Goal: Check status: Check status

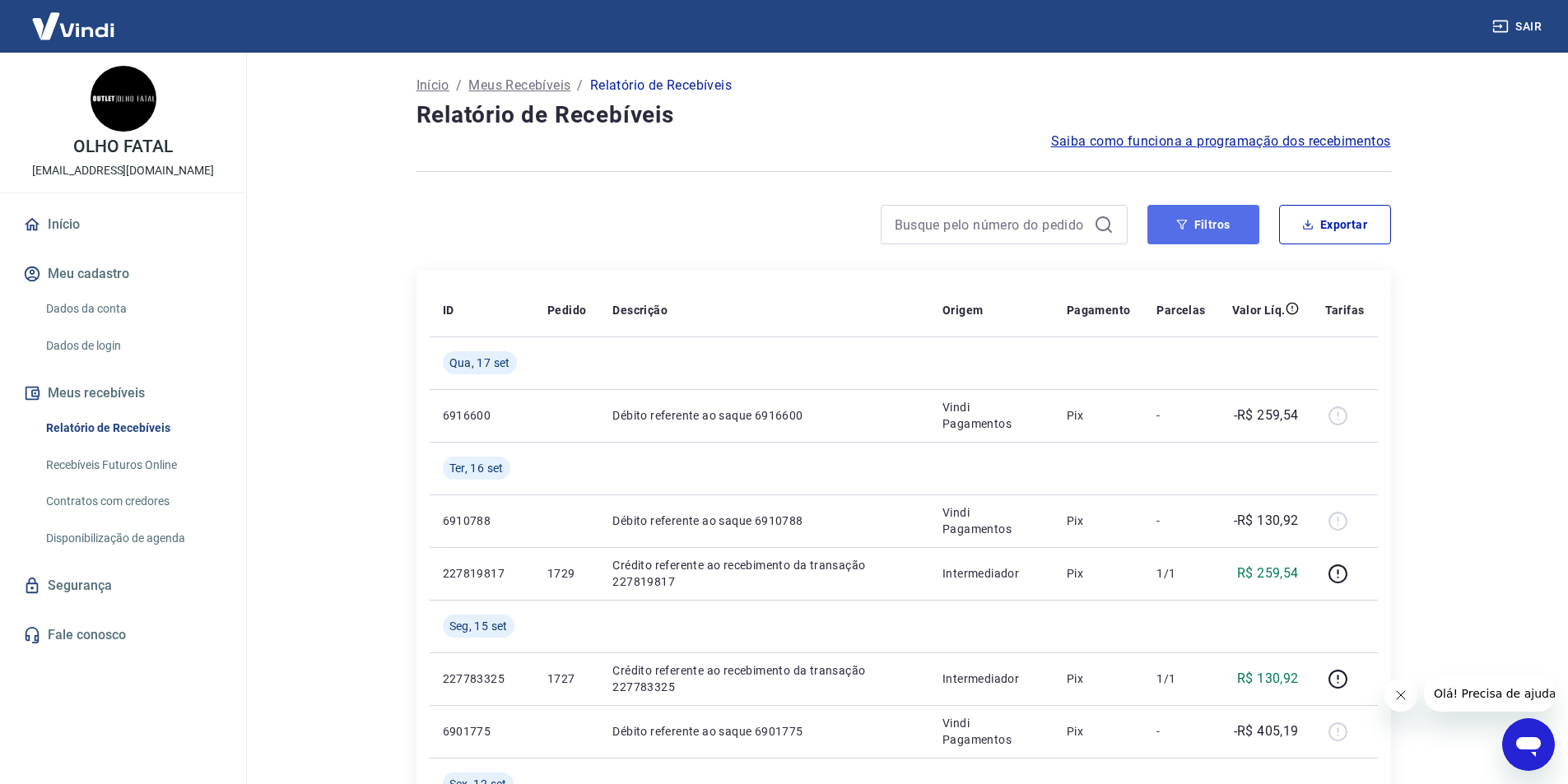
click at [1197, 215] on button "Filtros" at bounding box center [1204, 225] width 112 height 40
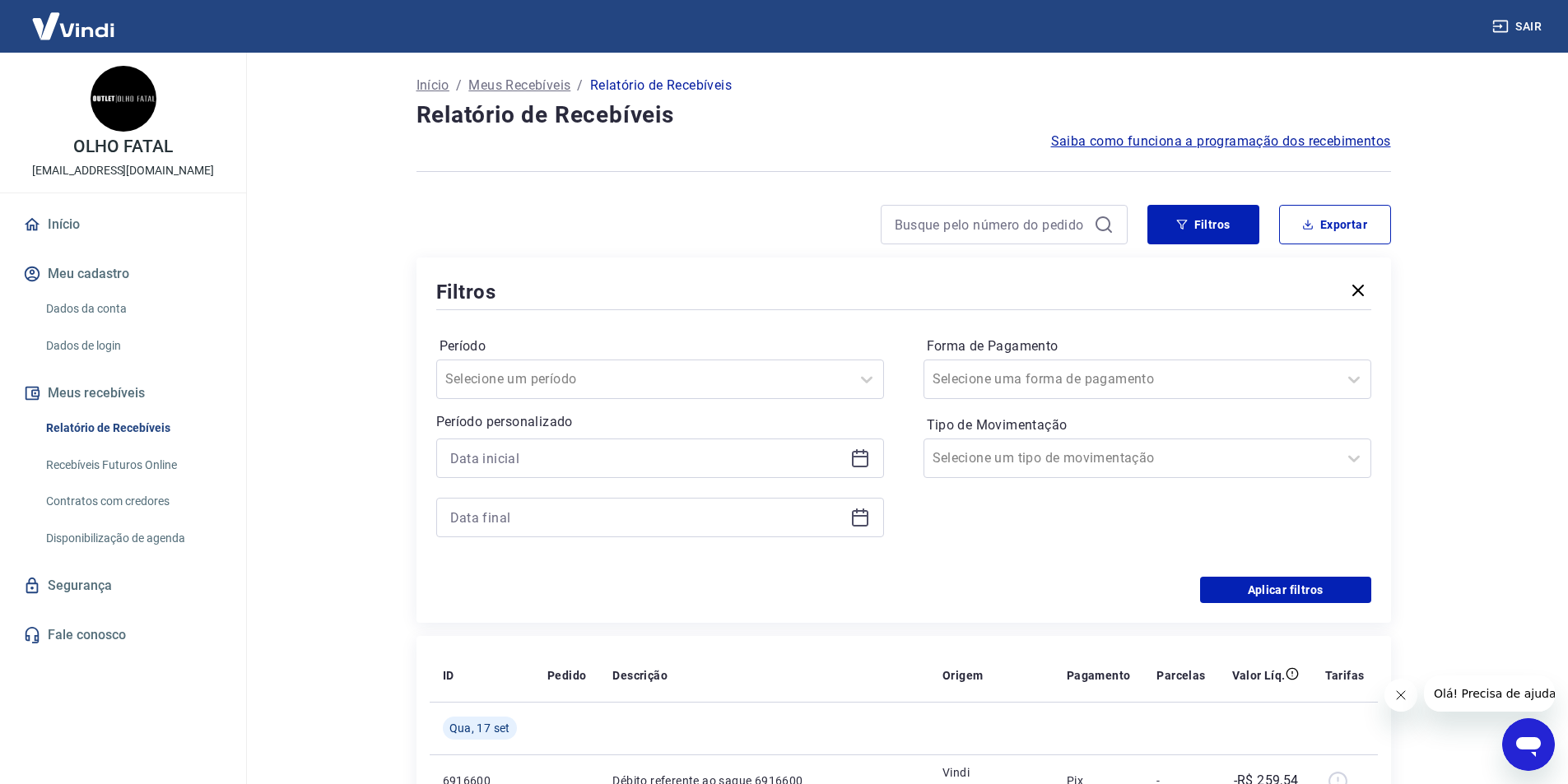
click at [869, 459] on icon at bounding box center [860, 458] width 20 height 20
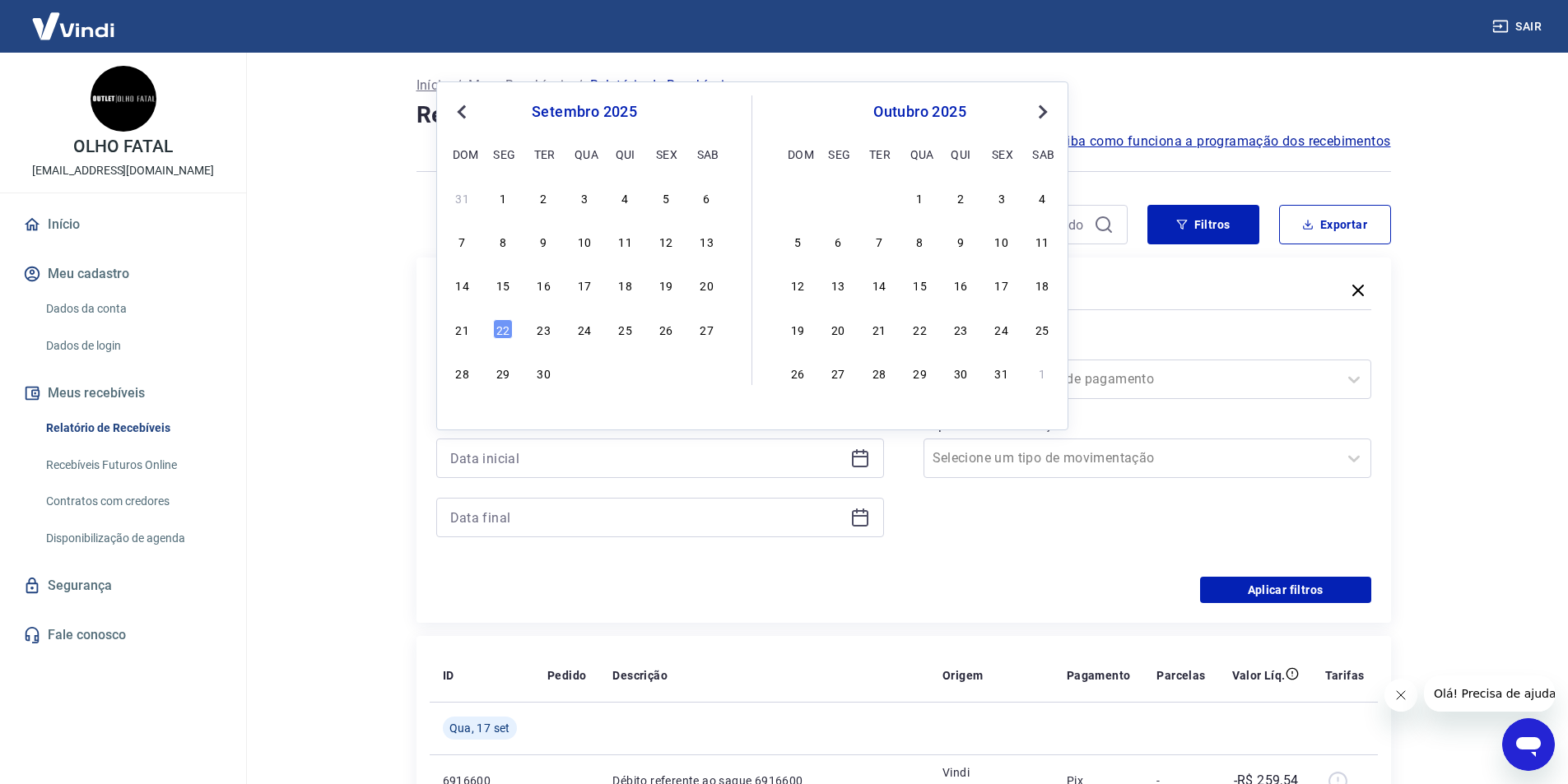
click at [463, 110] on span "Previous Month" at bounding box center [463, 111] width 0 height 19
click at [545, 241] on div "10" at bounding box center [543, 241] width 20 height 20
type input "10/06/2025"
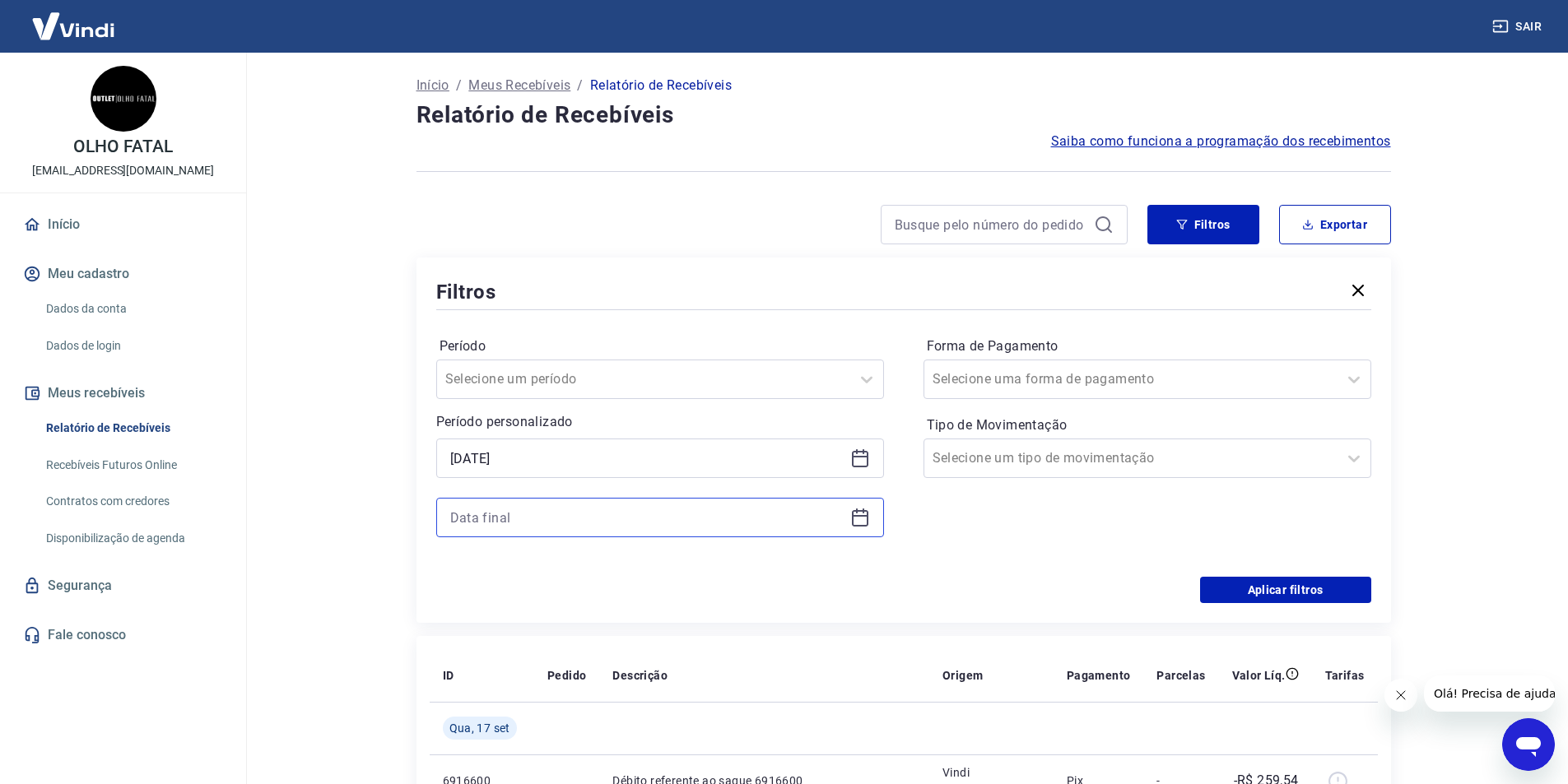
click at [689, 526] on input at bounding box center [646, 518] width 393 height 25
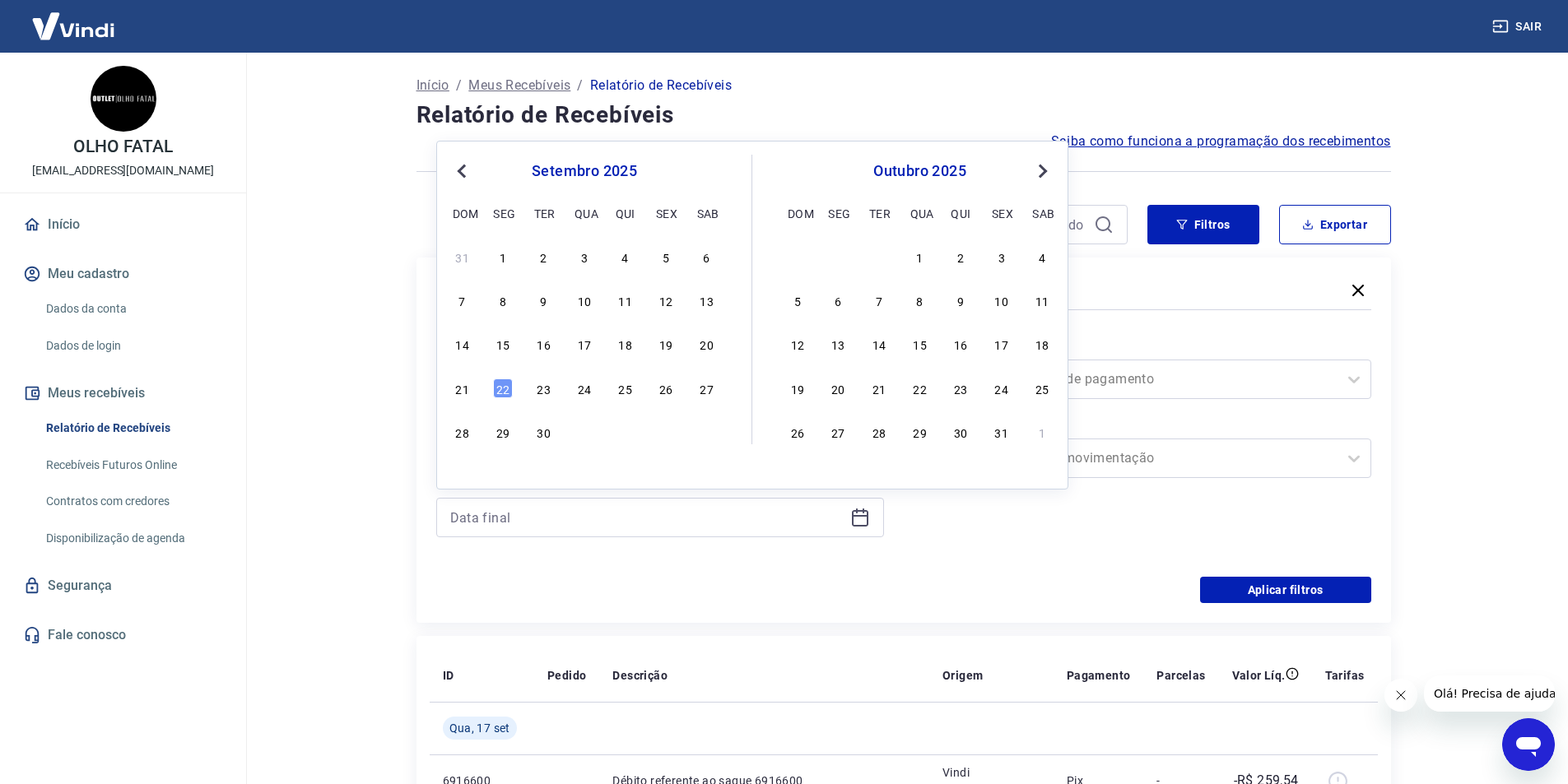
click at [463, 175] on span "Previous Month" at bounding box center [463, 171] width 0 height 19
click at [504, 350] on div "16" at bounding box center [502, 343] width 20 height 20
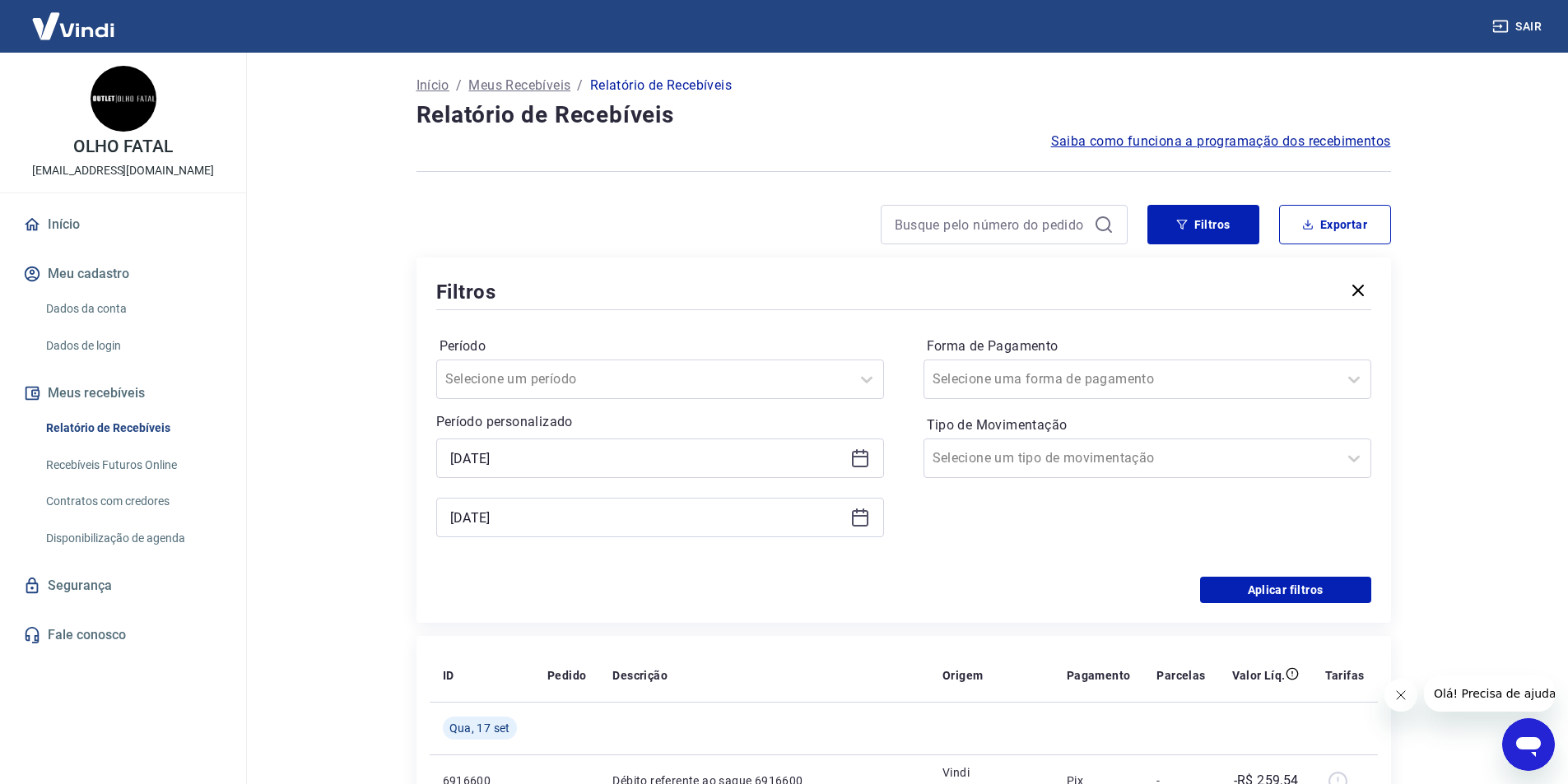
type input "16/06/2025"
click at [1233, 592] on button "Aplicar filtros" at bounding box center [1285, 590] width 171 height 27
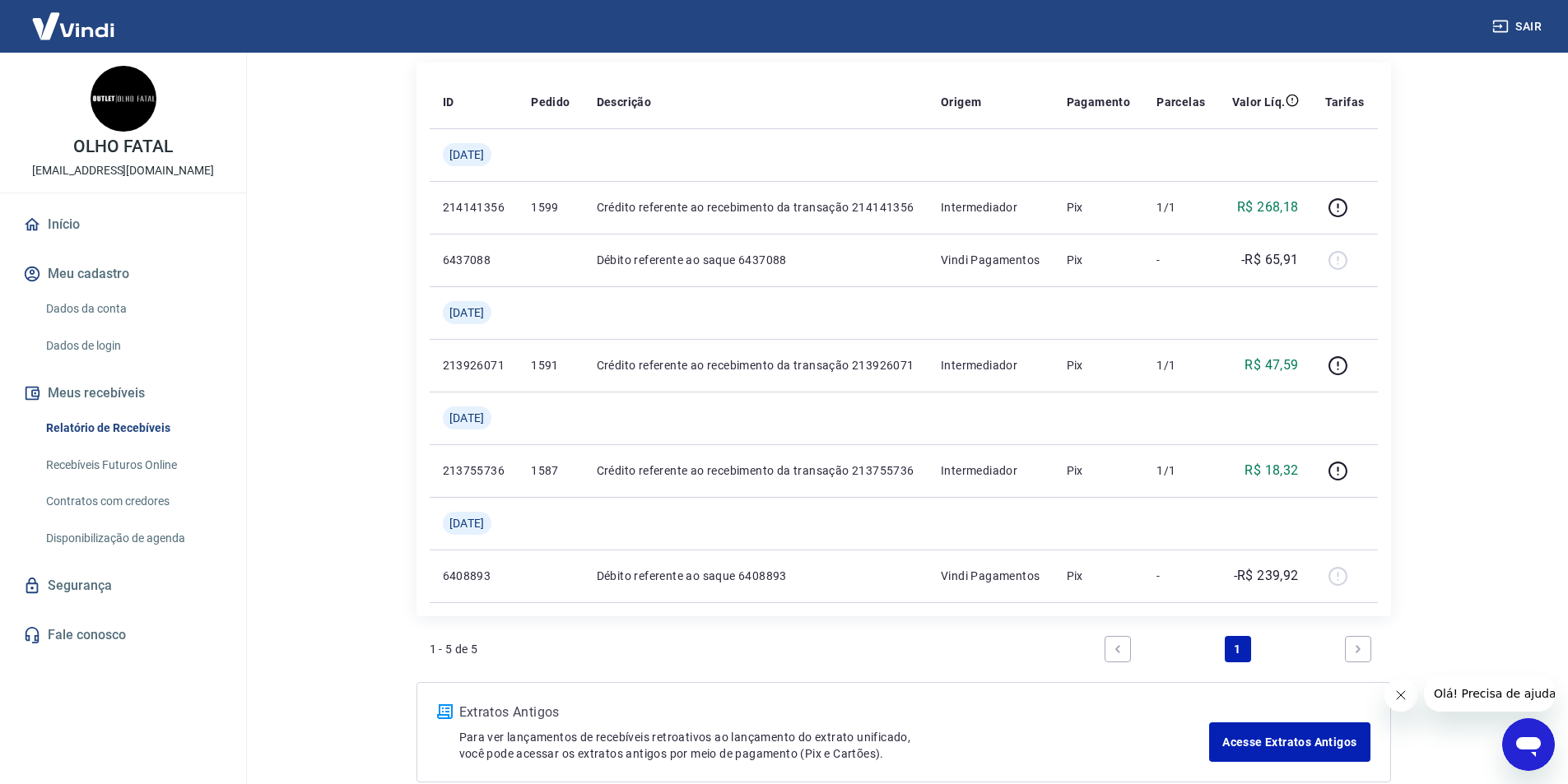
scroll to position [246, 0]
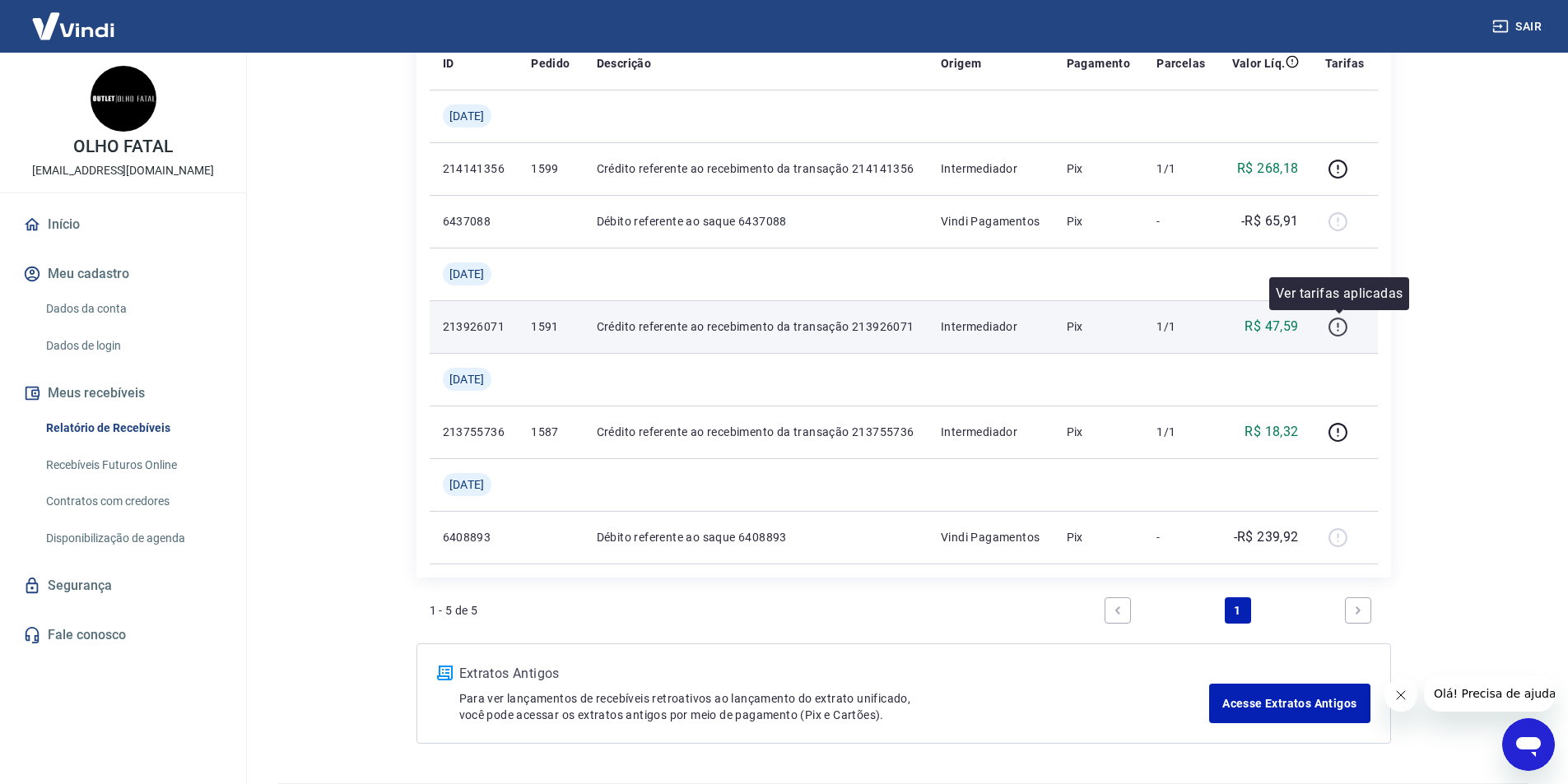
click at [1346, 320] on icon "button" at bounding box center [1338, 327] width 21 height 21
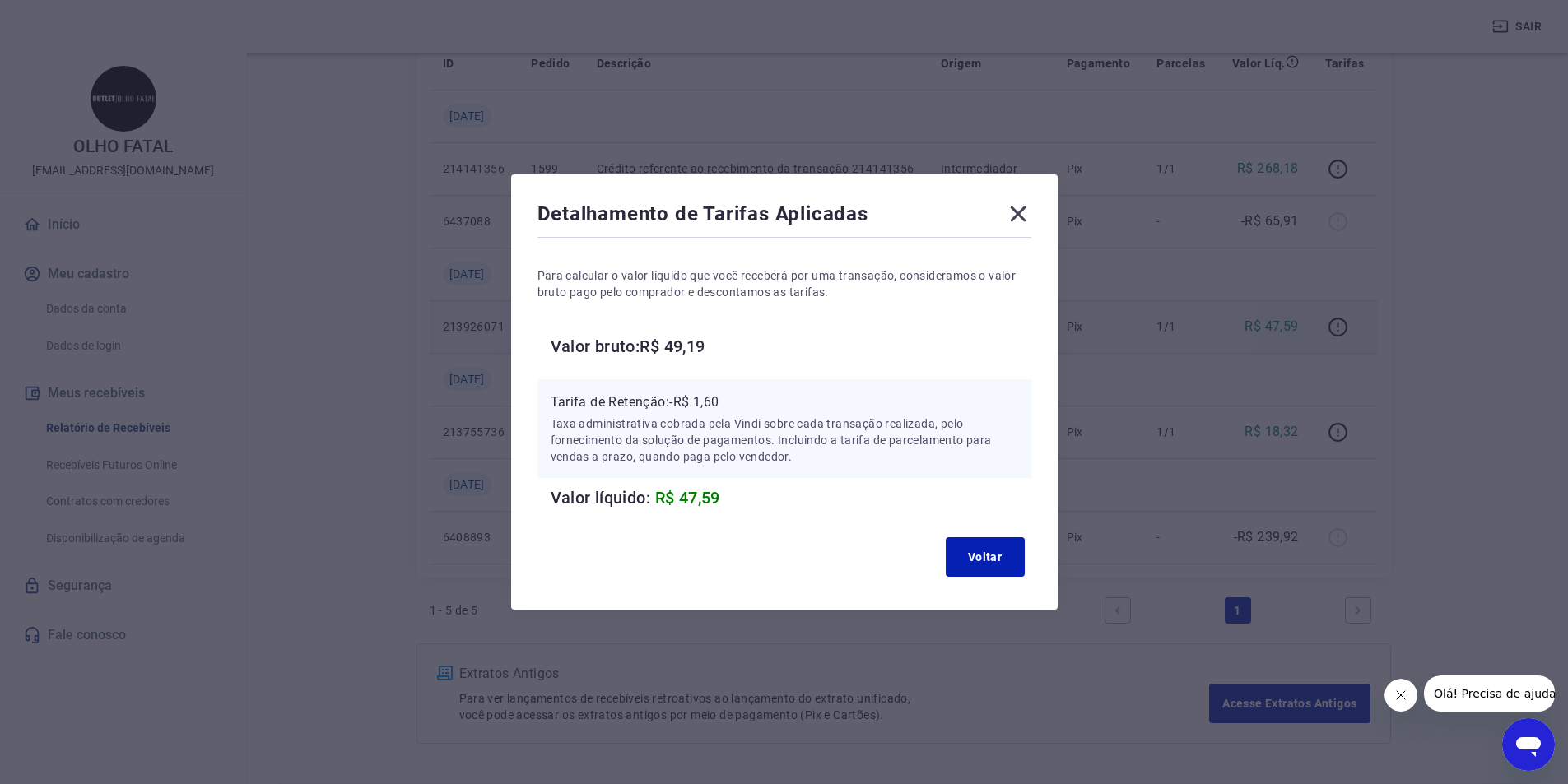
click at [1023, 216] on icon at bounding box center [1017, 214] width 15 height 15
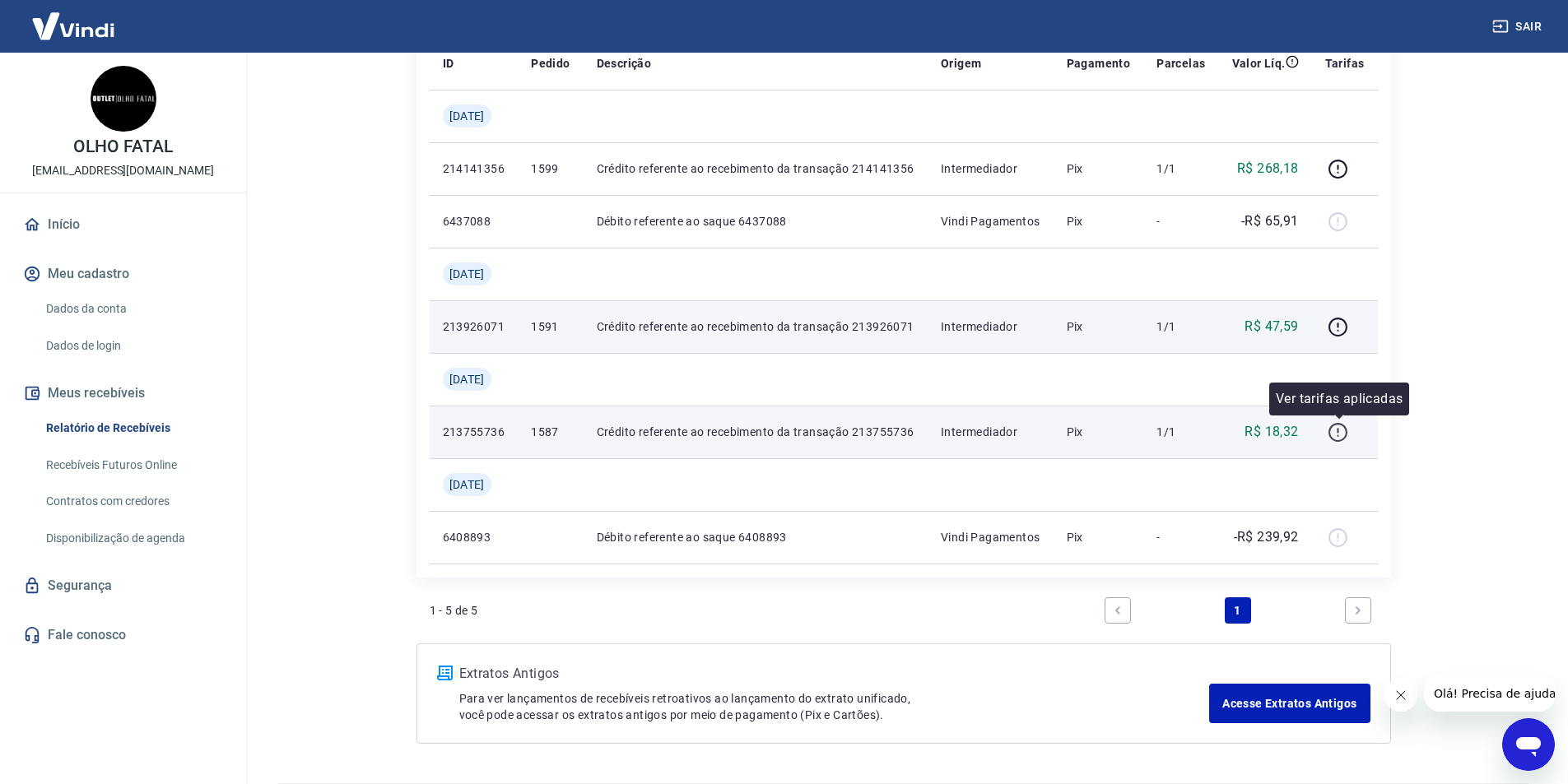
click at [1338, 432] on icon "button" at bounding box center [1338, 433] width 21 height 21
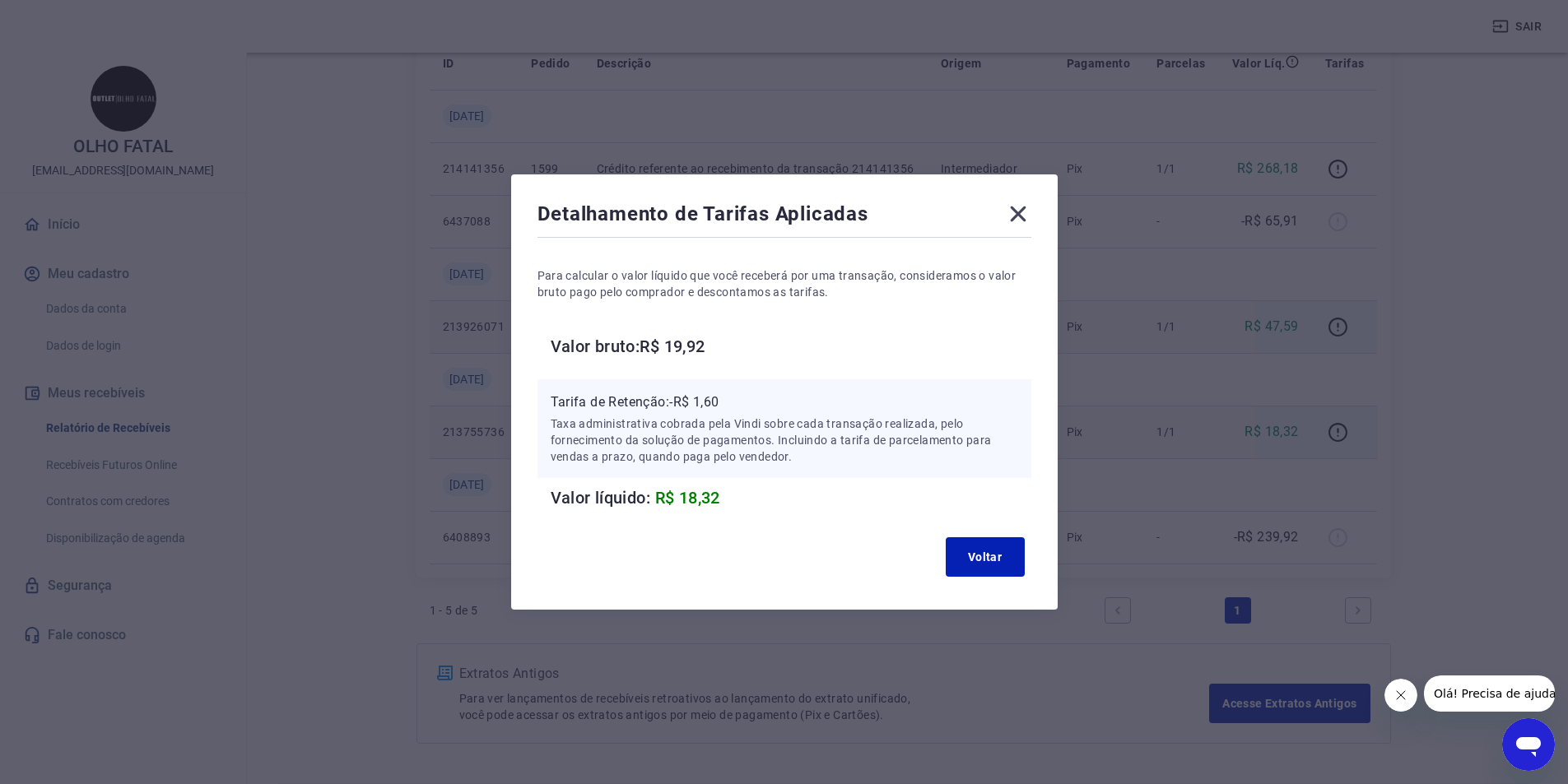
click at [1031, 215] on icon at bounding box center [1018, 214] width 27 height 27
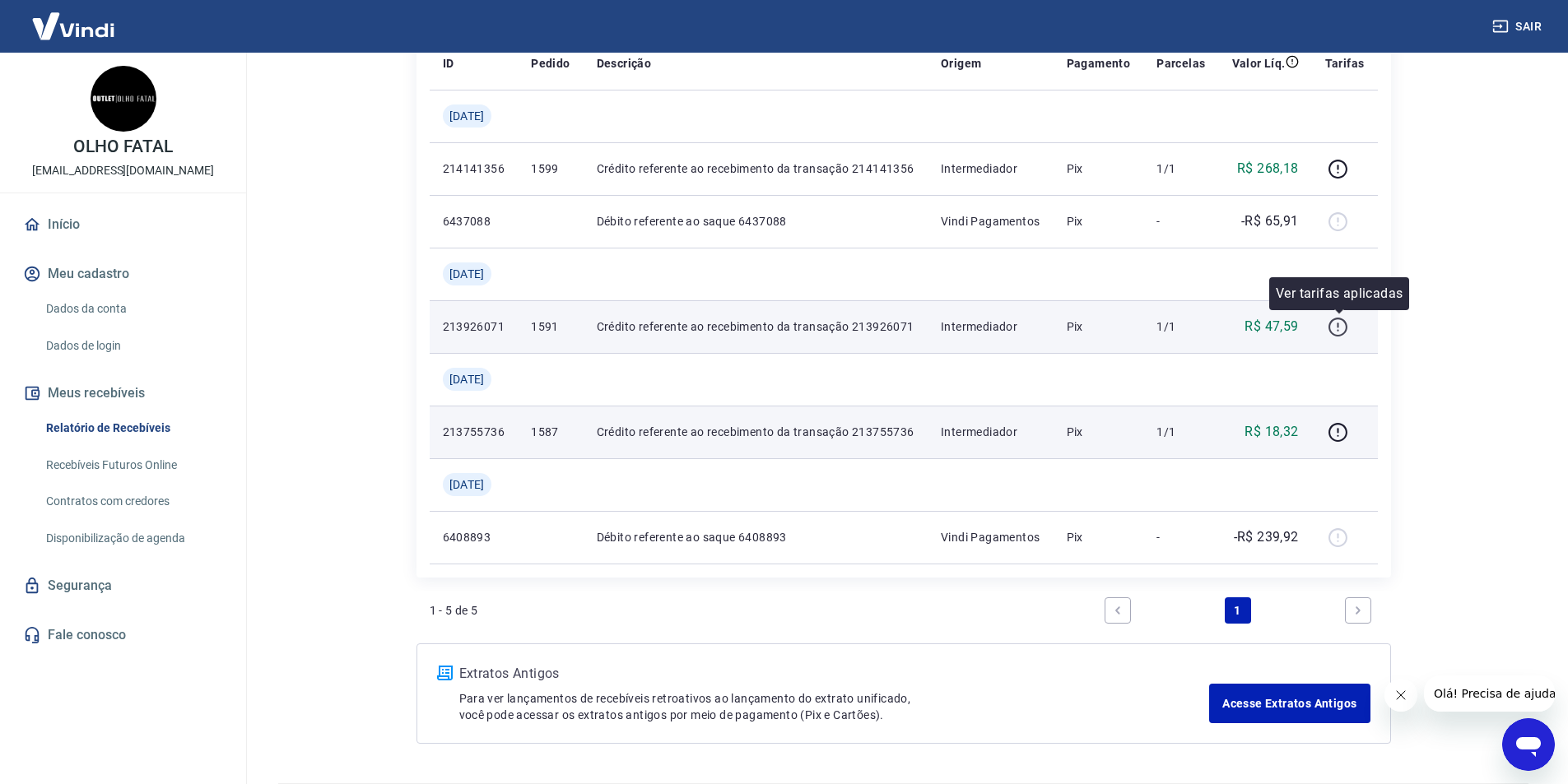
click at [1336, 330] on icon "button" at bounding box center [1338, 327] width 21 height 21
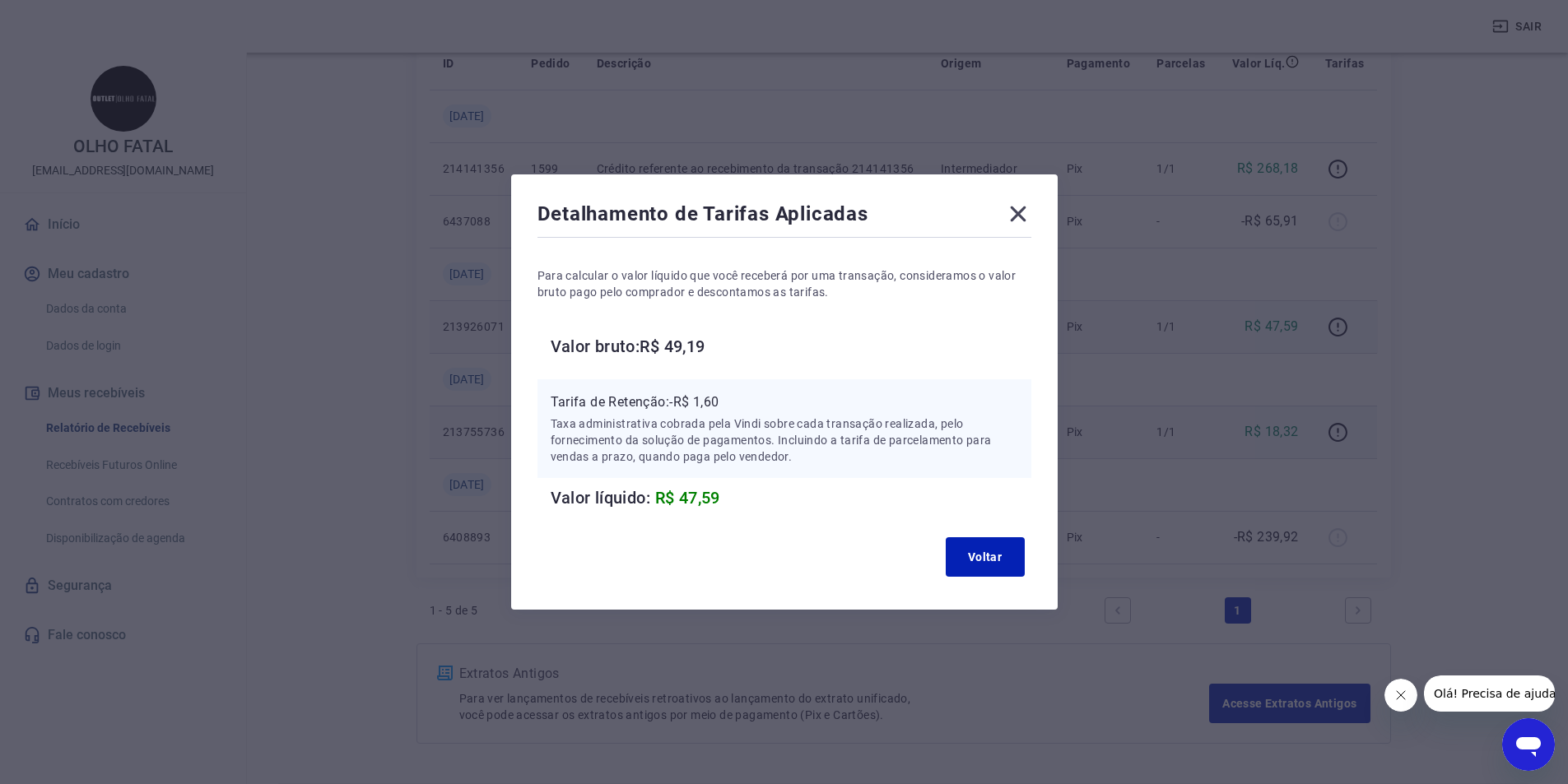
click at [1031, 210] on icon at bounding box center [1018, 214] width 27 height 27
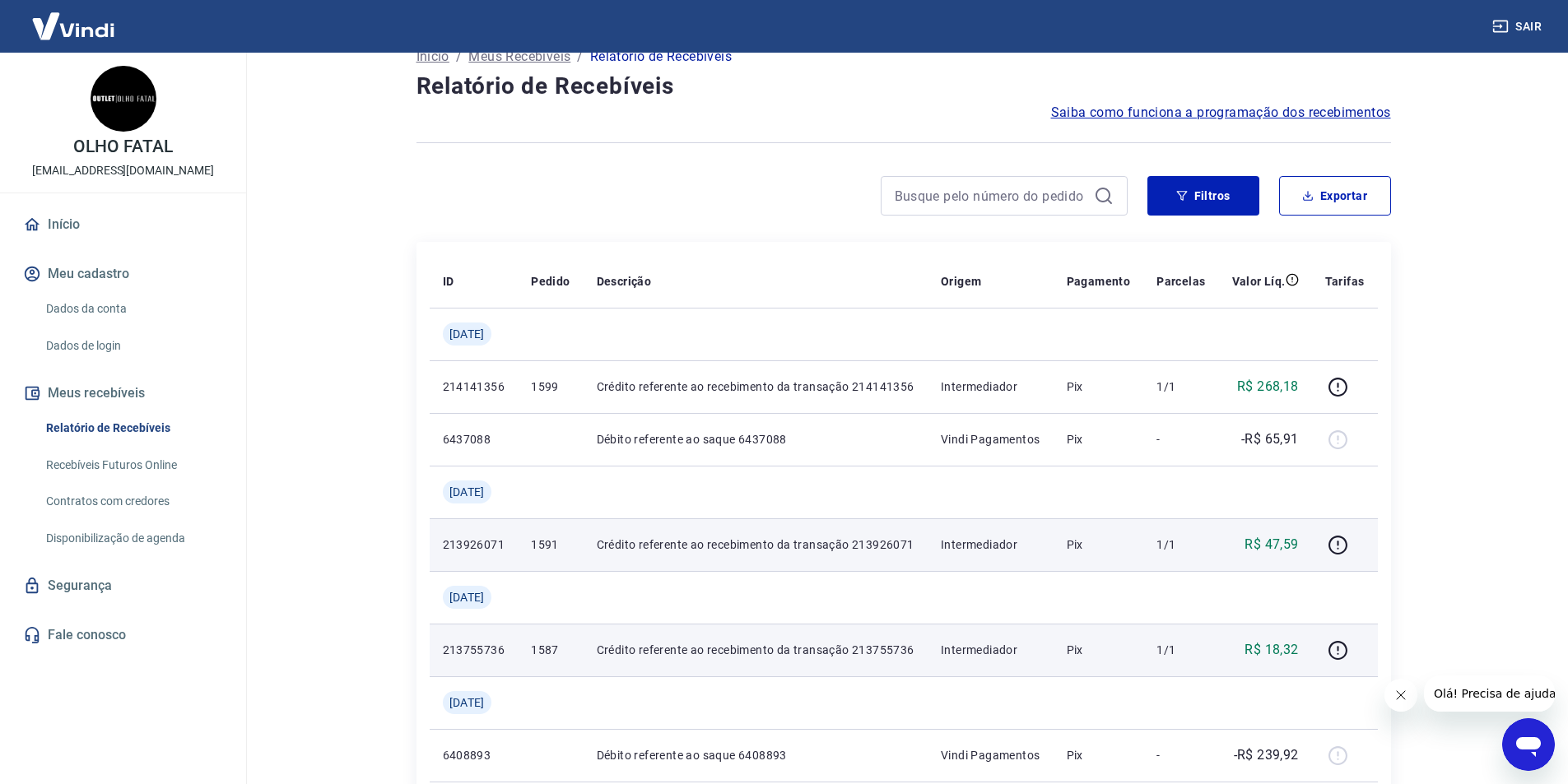
scroll to position [0, 0]
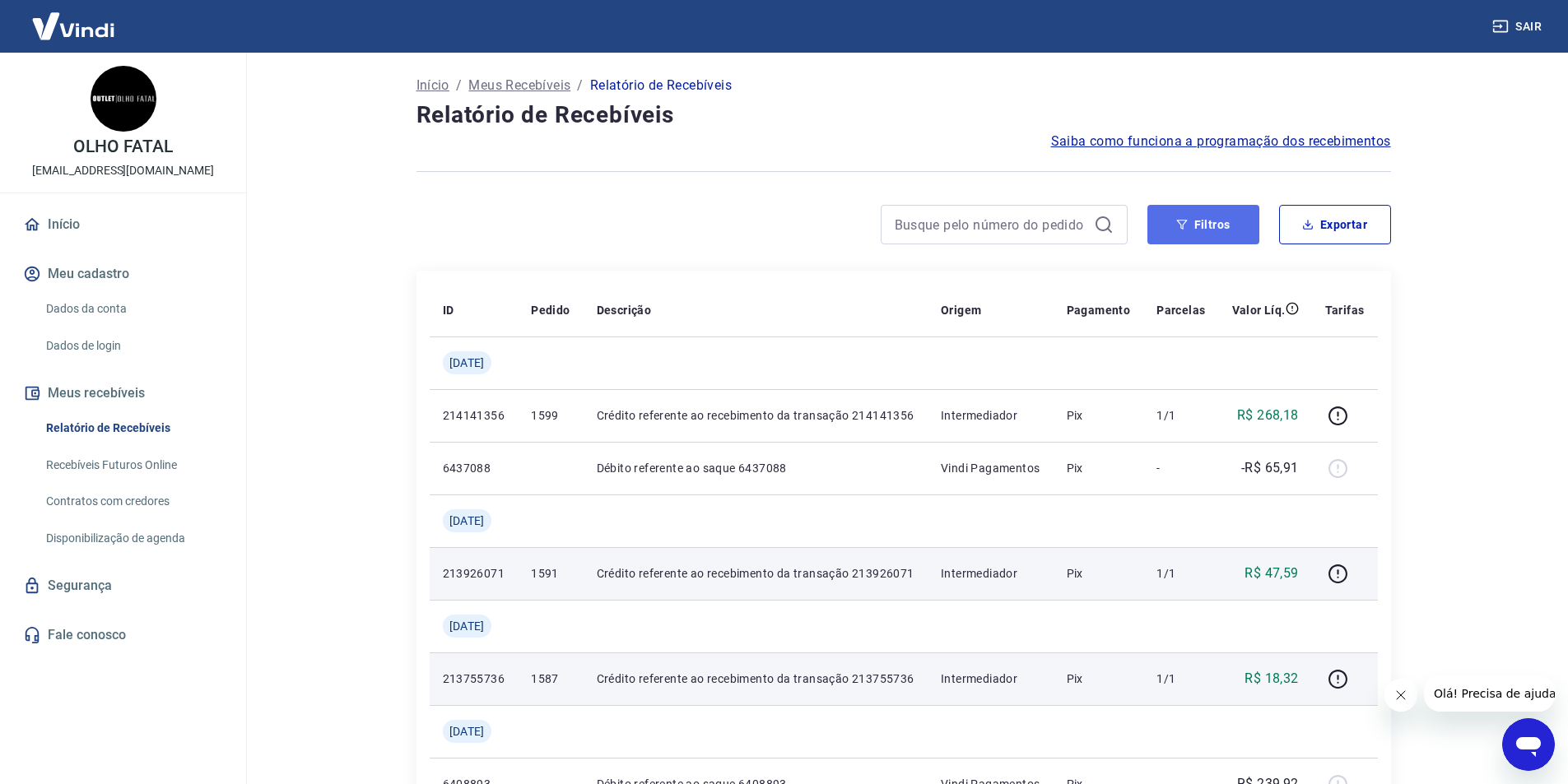
click at [1186, 227] on icon "button" at bounding box center [1182, 225] width 11 height 11
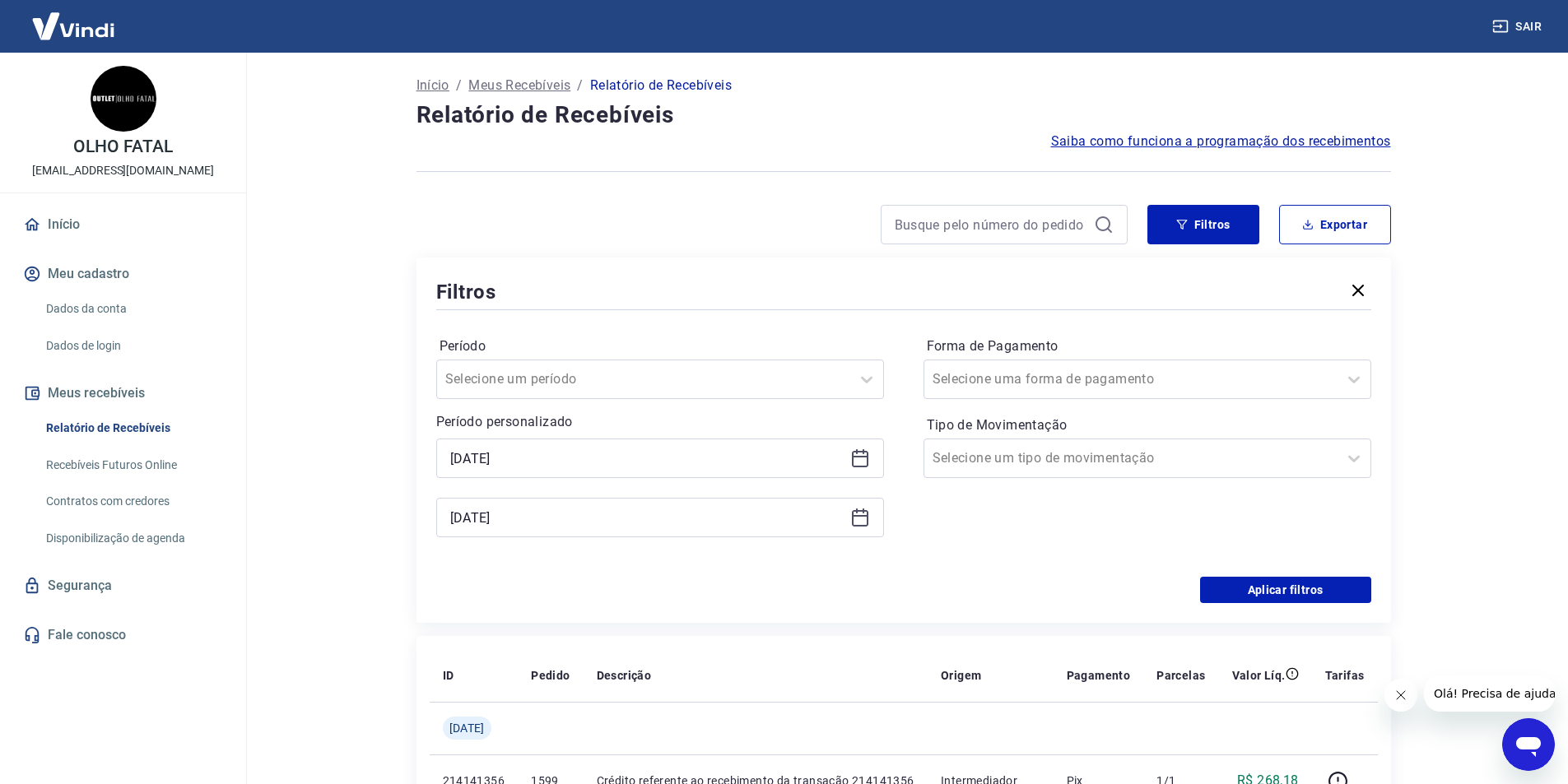
click at [869, 527] on div "16/06/2025" at bounding box center [659, 518] width 448 height 40
click at [858, 519] on icon at bounding box center [860, 518] width 20 height 20
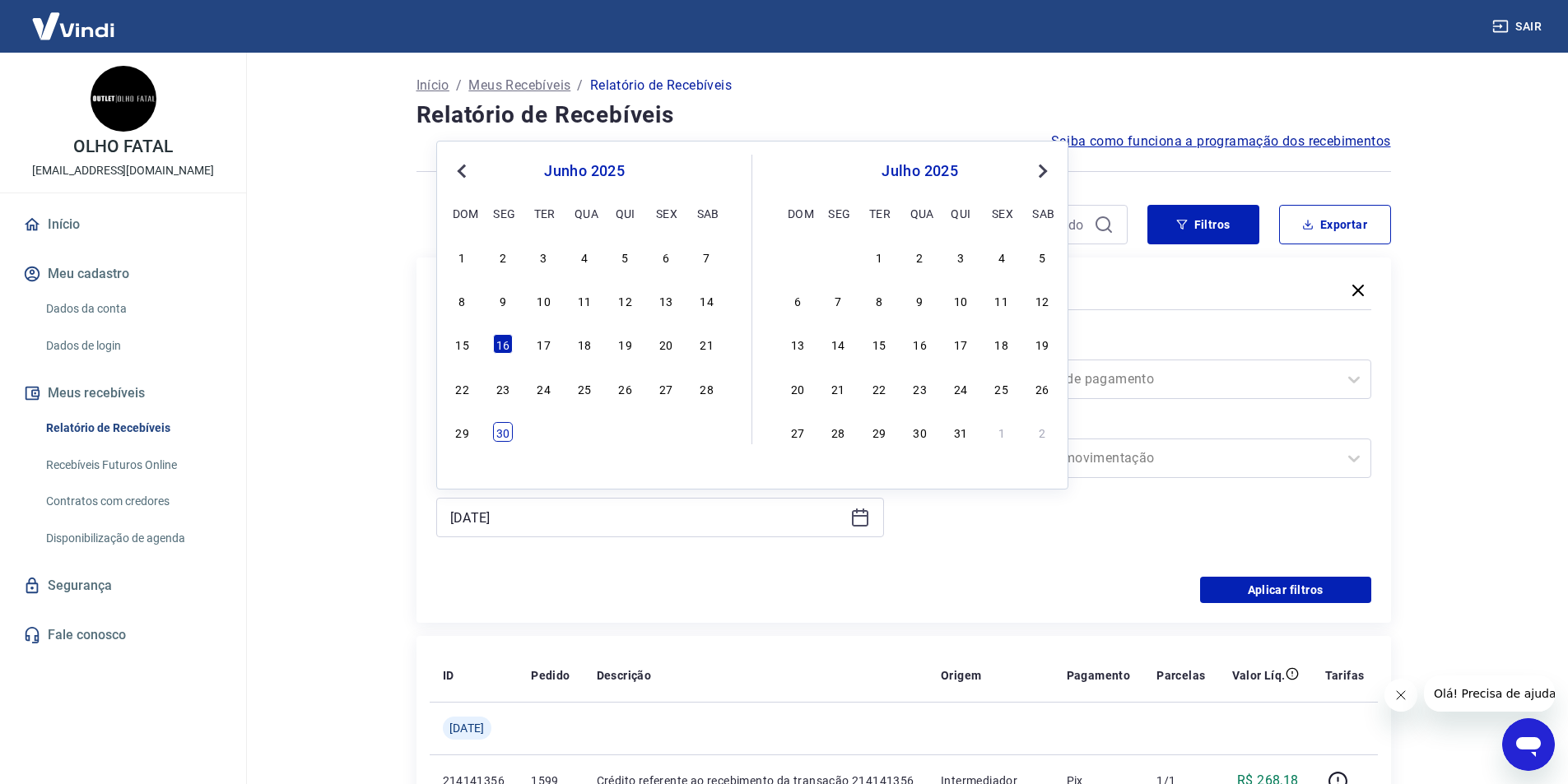
click at [507, 431] on div "30" at bounding box center [502, 432] width 20 height 20
type input "30/06/2025"
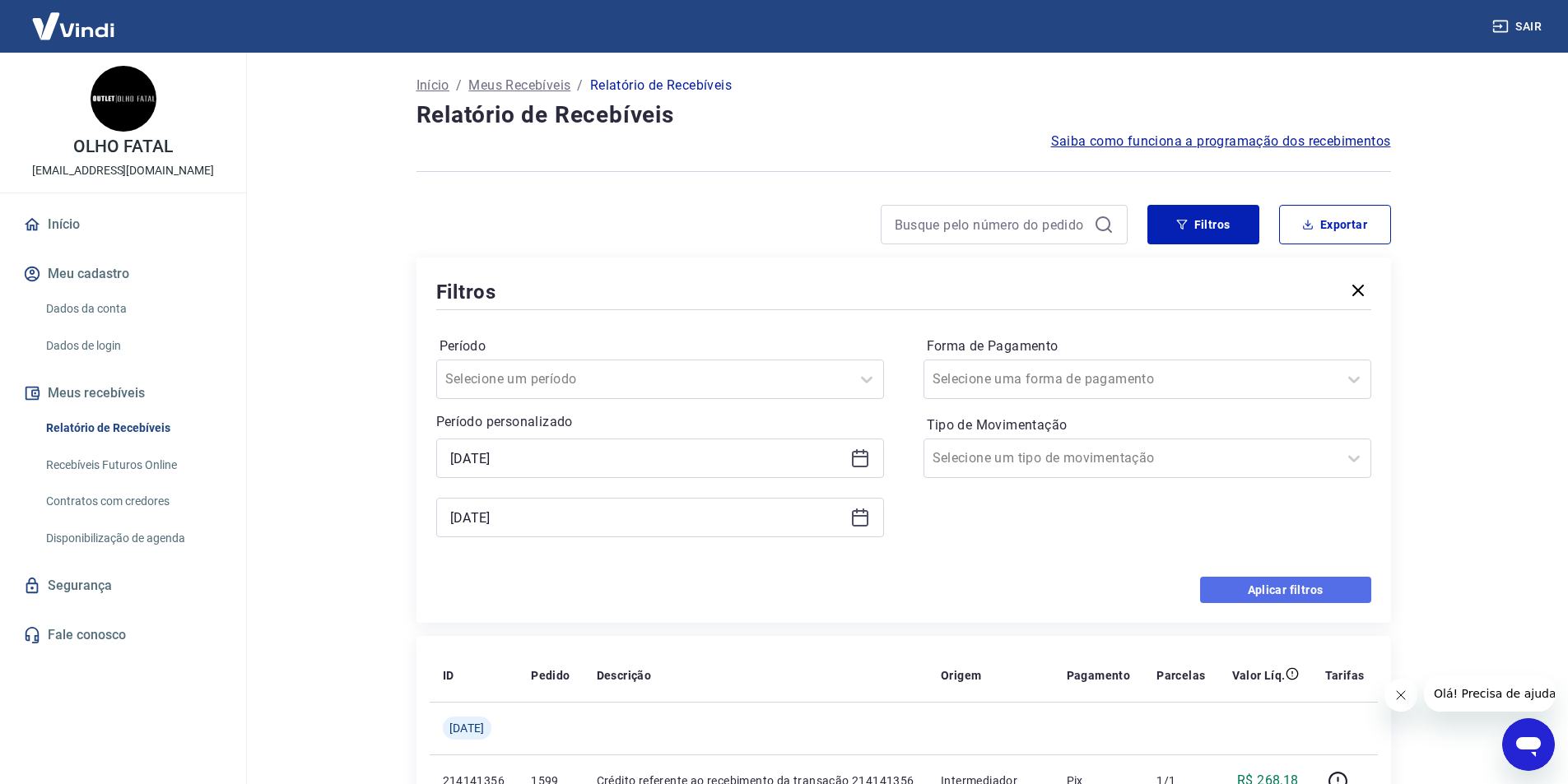
click at [1284, 585] on button "Aplicar filtros" at bounding box center [1285, 590] width 171 height 27
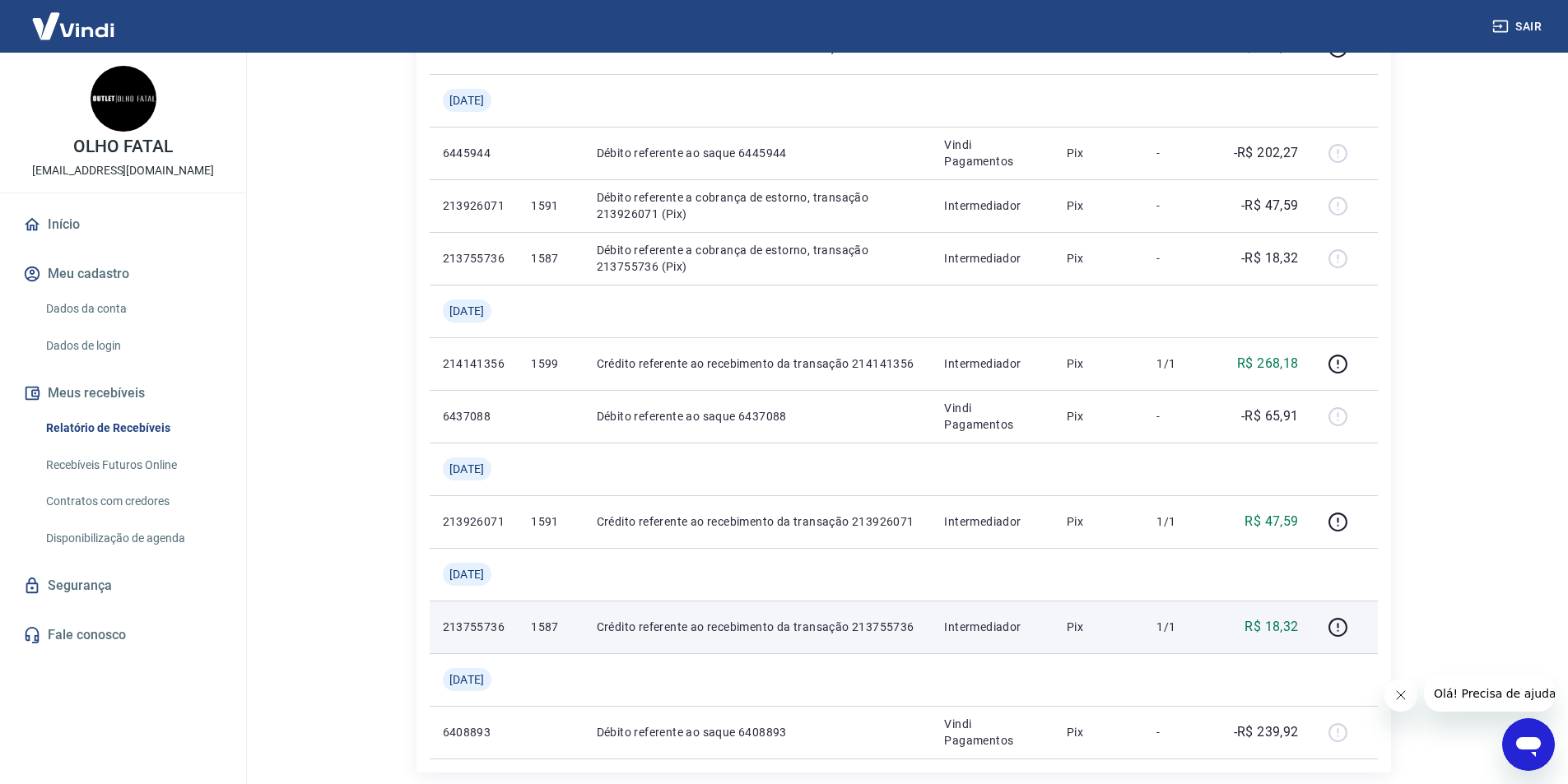
scroll to position [576, 0]
